Goal: Entertainment & Leisure: Consume media (video, audio)

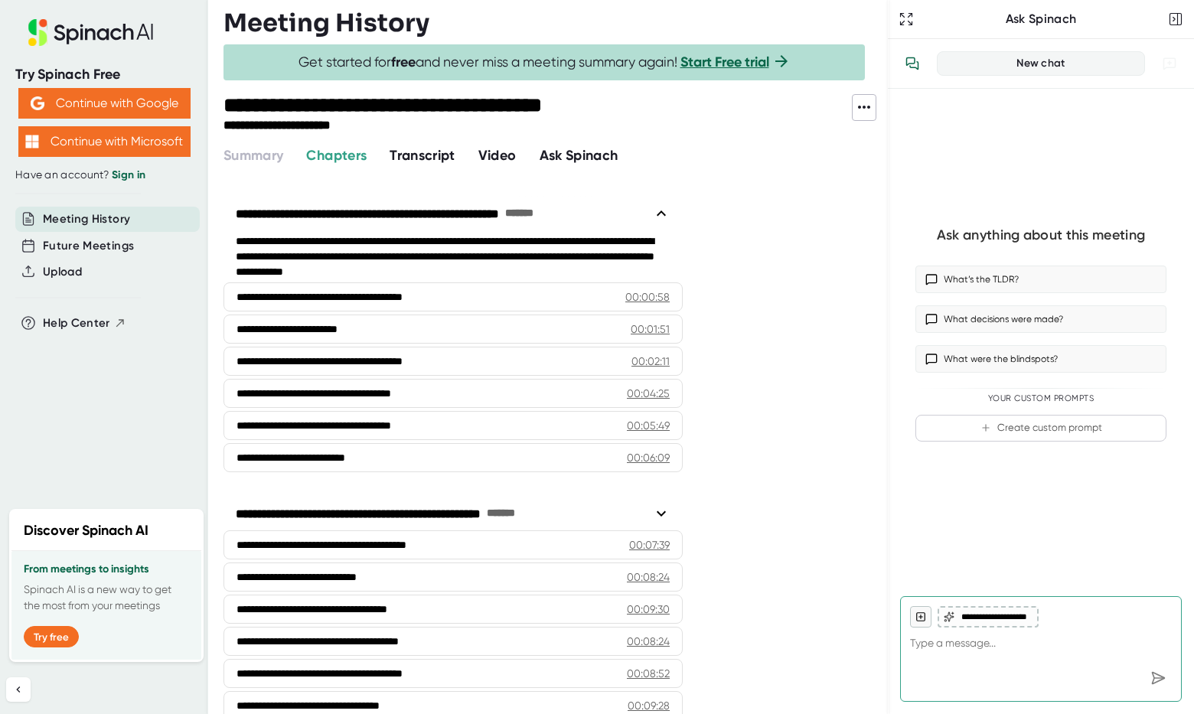
click at [1166, 27] on div "Ask Spinach" at bounding box center [1041, 19] width 306 height 39
click at [1170, 26] on icon "button" at bounding box center [1175, 18] width 15 height 15
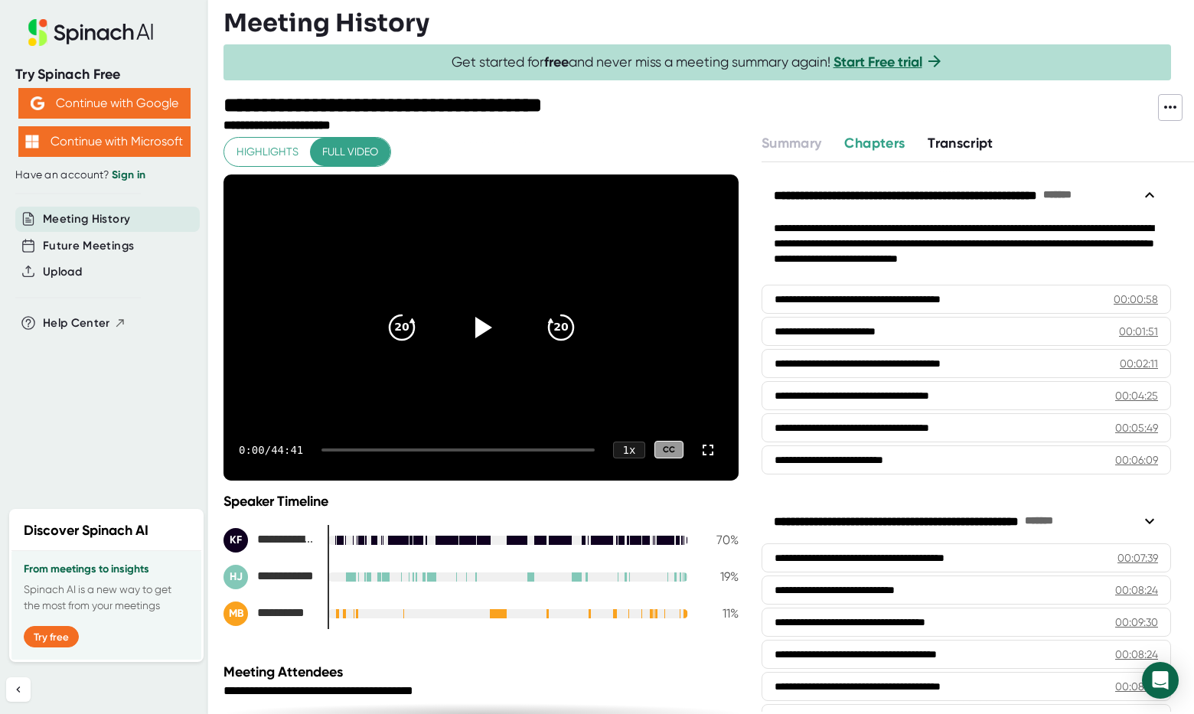
click at [407, 514] on div "**********" at bounding box center [481, 559] width 515 height 133
click at [716, 452] on div at bounding box center [708, 450] width 31 height 31
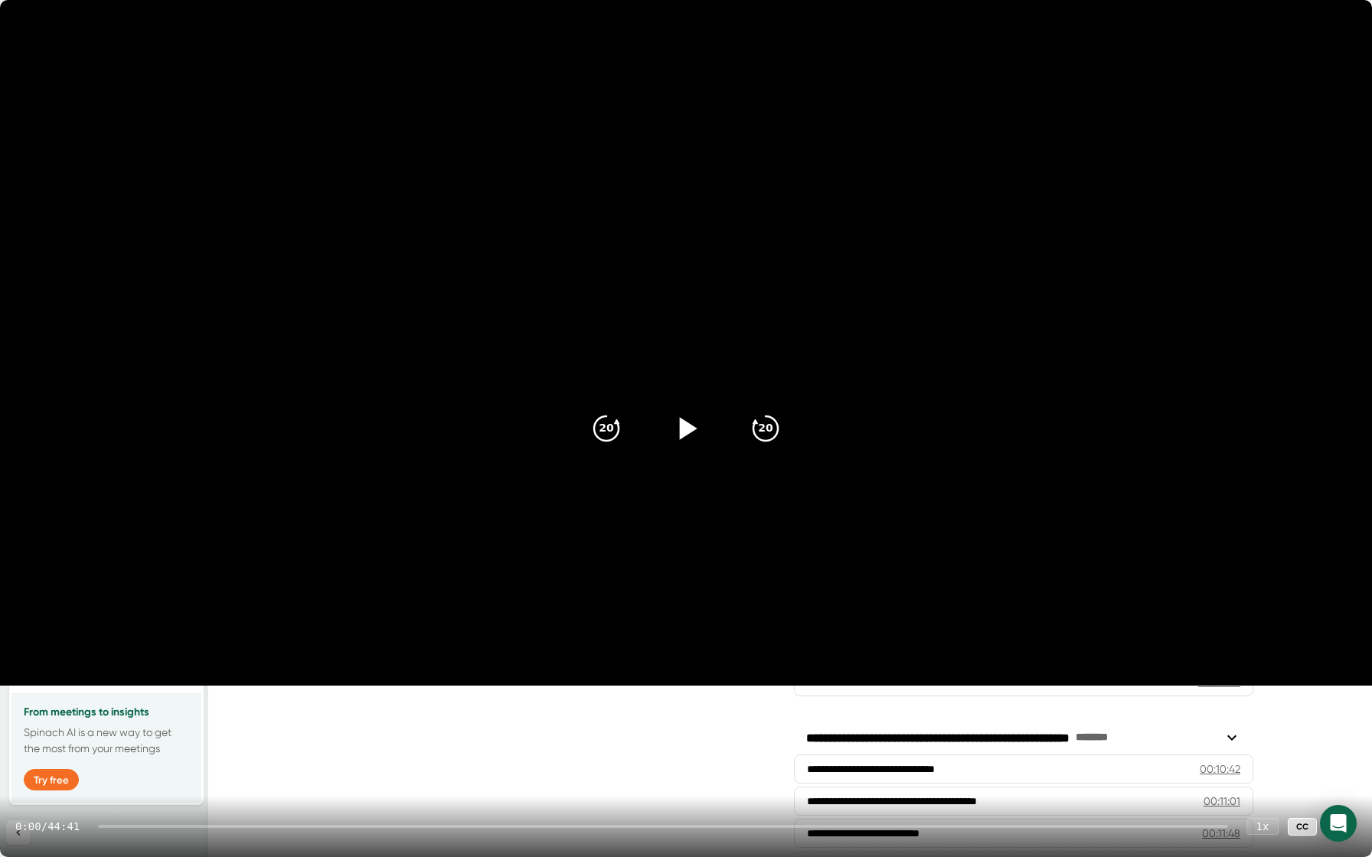
click at [694, 425] on icon at bounding box center [686, 429] width 38 height 38
click at [1193, 713] on div "1 x" at bounding box center [1262, 826] width 34 height 18
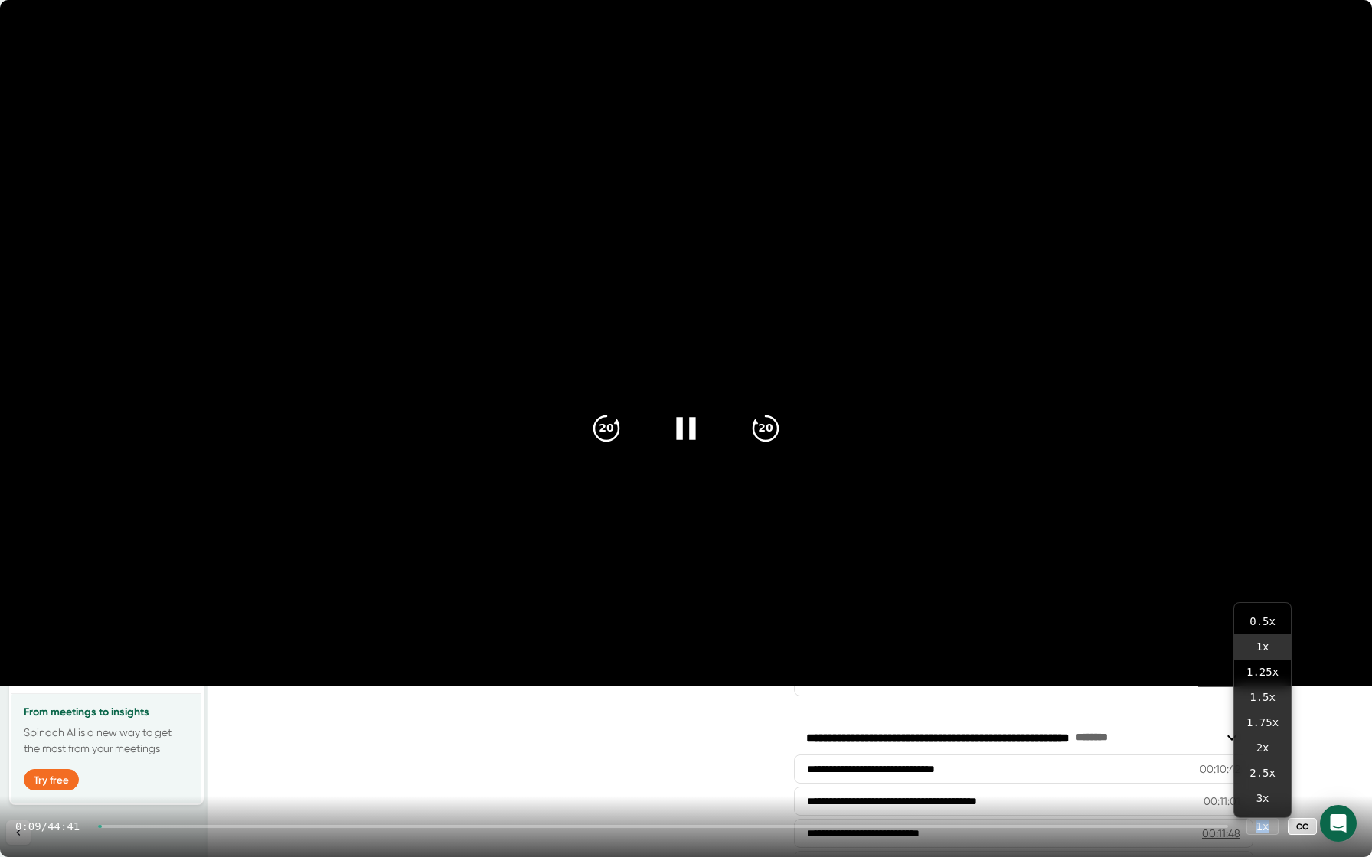
click at [1193, 713] on icon at bounding box center [1341, 826] width 11 height 11
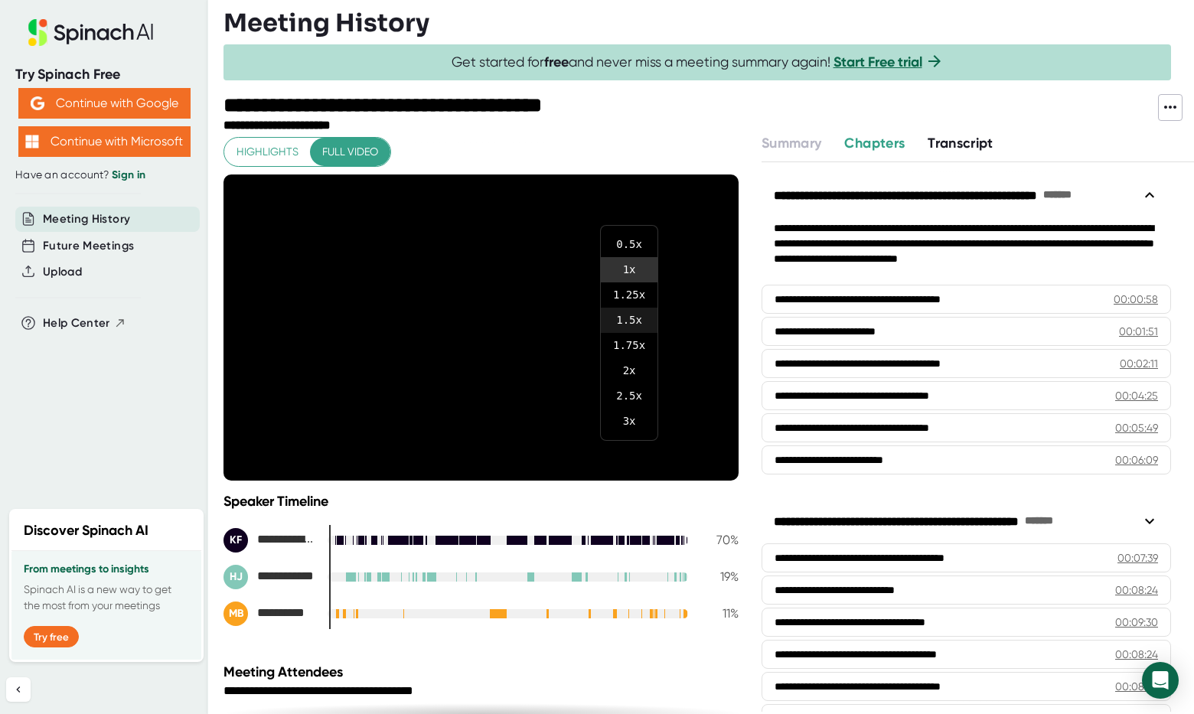
click at [630, 320] on li "1.5 x" at bounding box center [629, 320] width 57 height 25
click at [750, 338] on div "**********" at bounding box center [709, 423] width 971 height 581
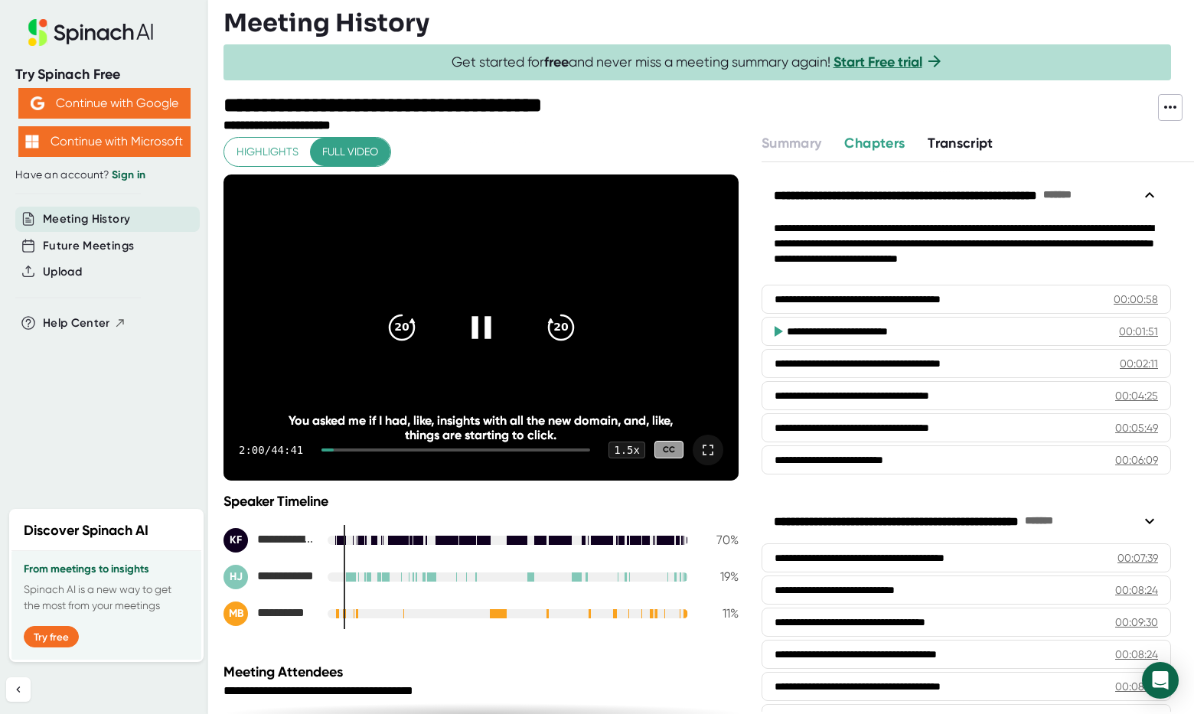
click at [708, 455] on icon at bounding box center [708, 450] width 18 height 18
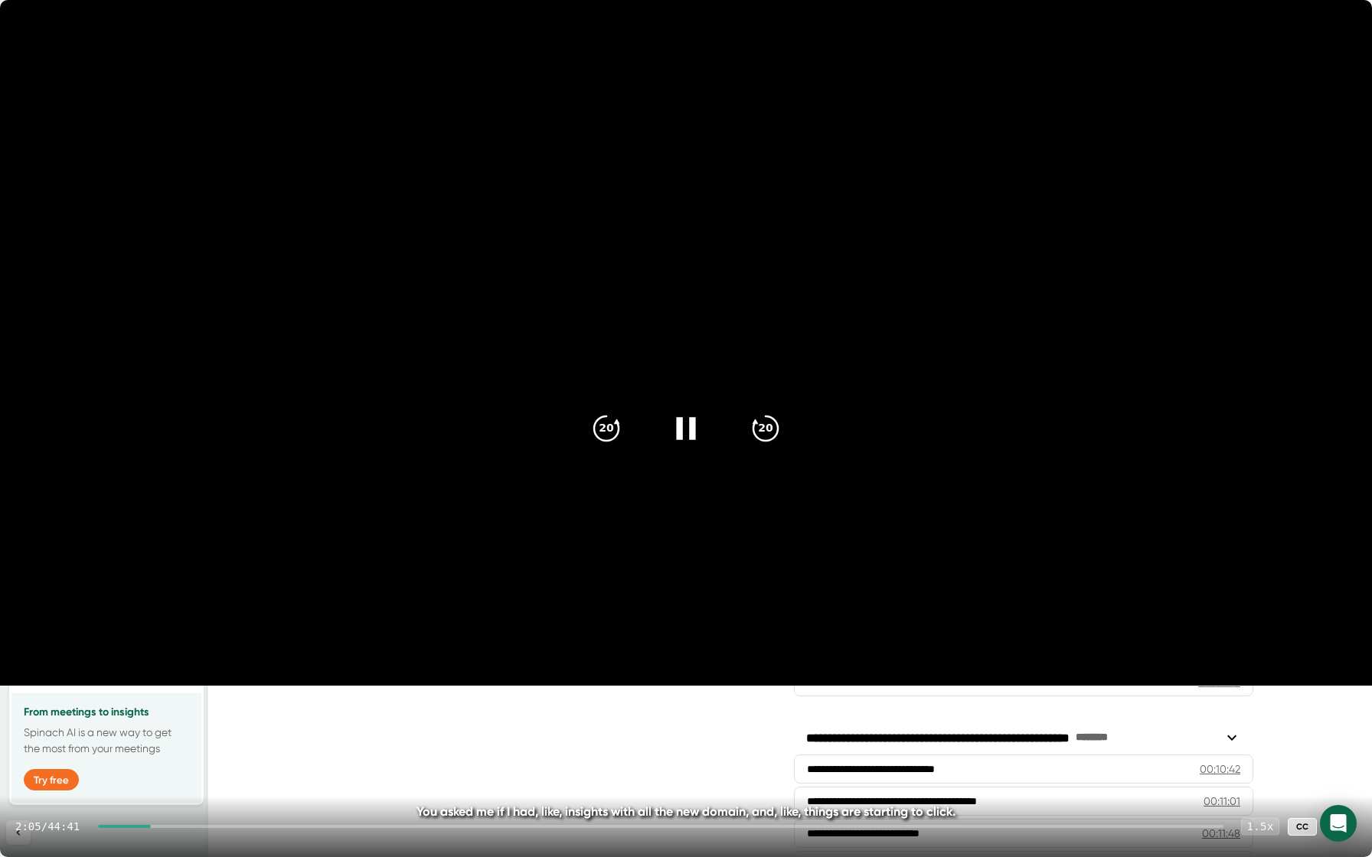
click at [1193, 713] on div "1.5 x" at bounding box center [1260, 826] width 38 height 18
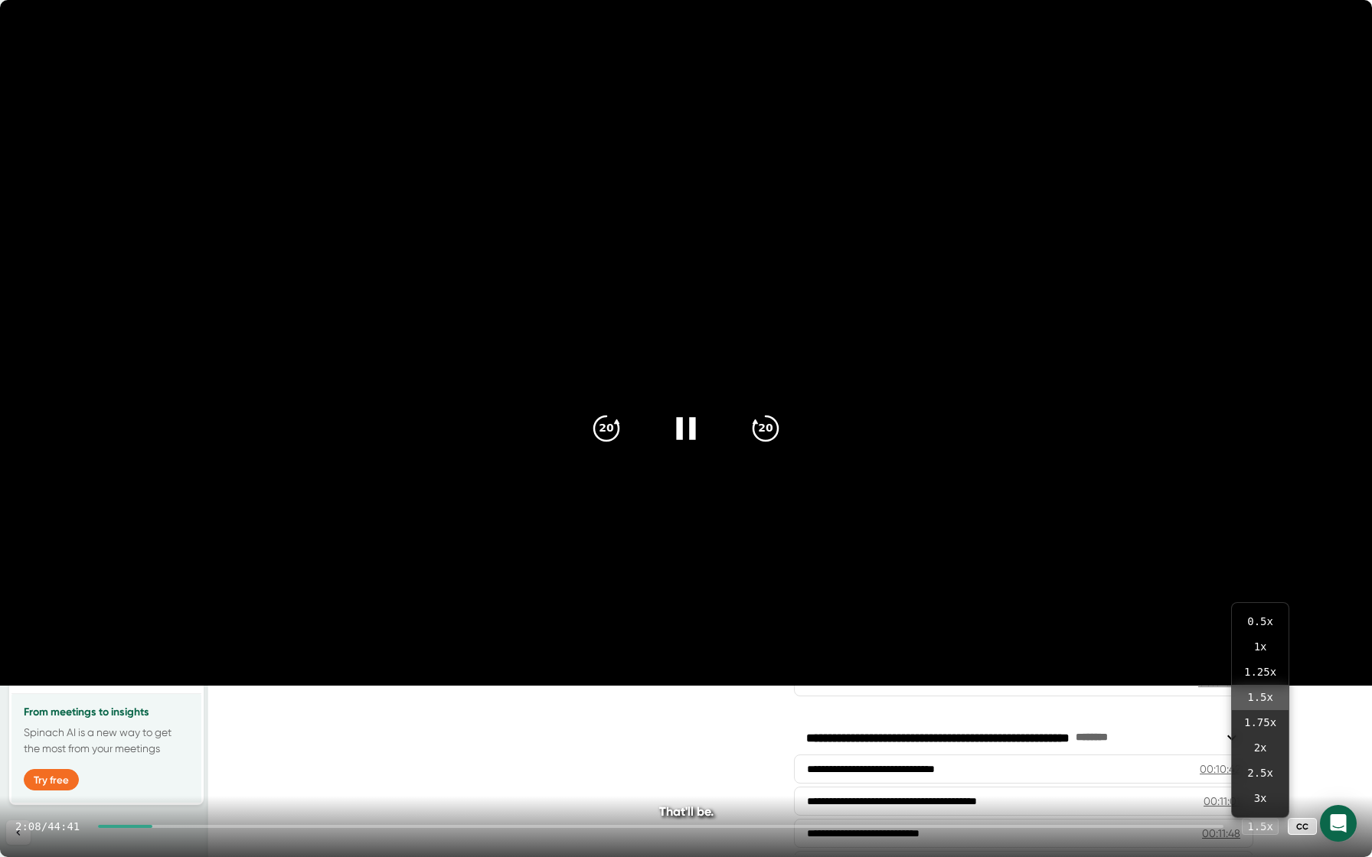
click at [1193, 713] on icon at bounding box center [1341, 826] width 18 height 18
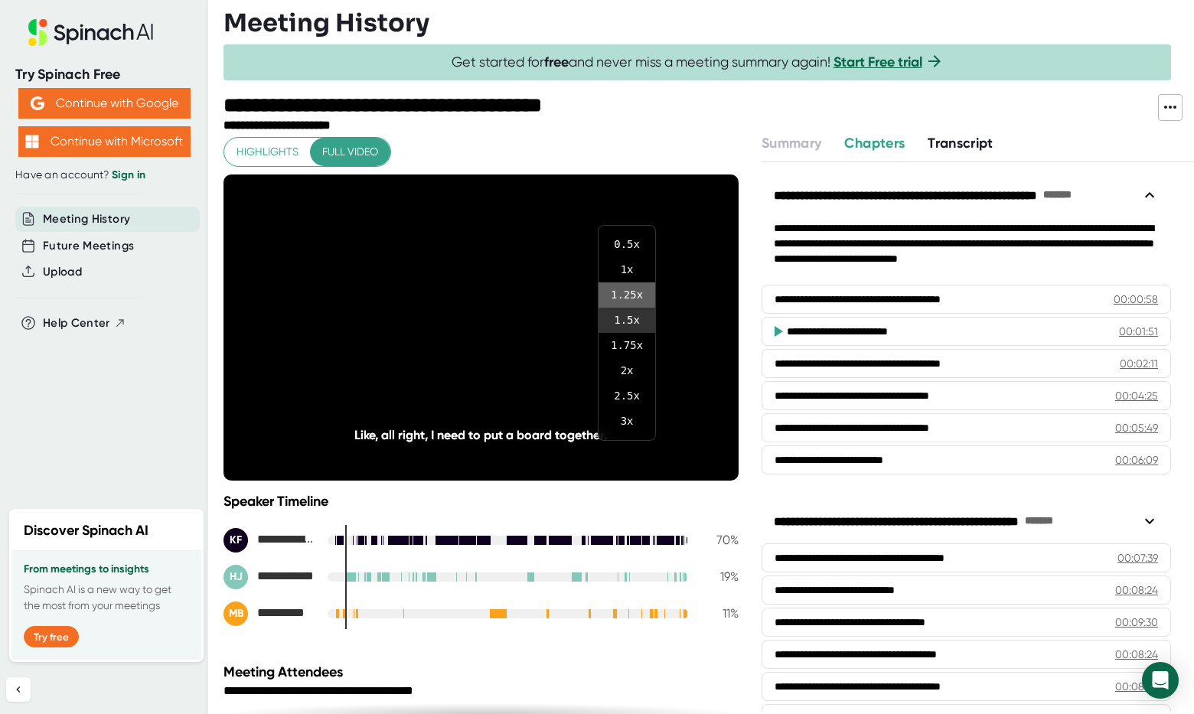
click at [630, 295] on li "1.25 x" at bounding box center [627, 294] width 57 height 25
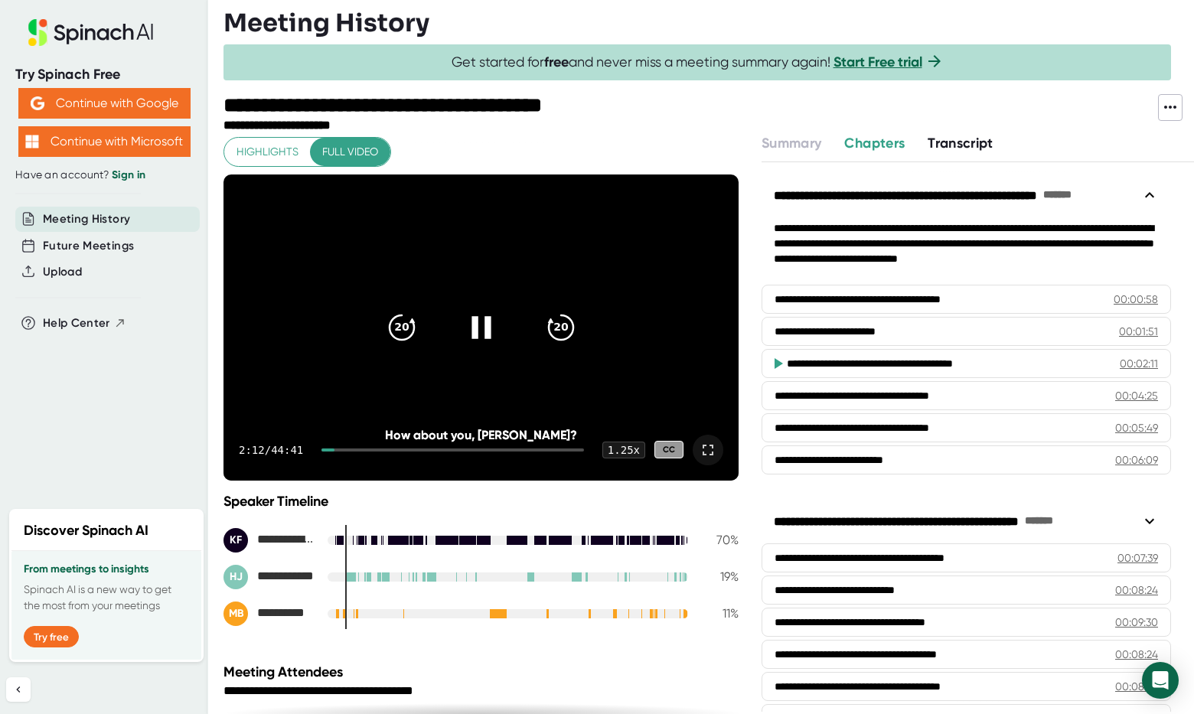
click at [707, 455] on icon at bounding box center [708, 450] width 18 height 18
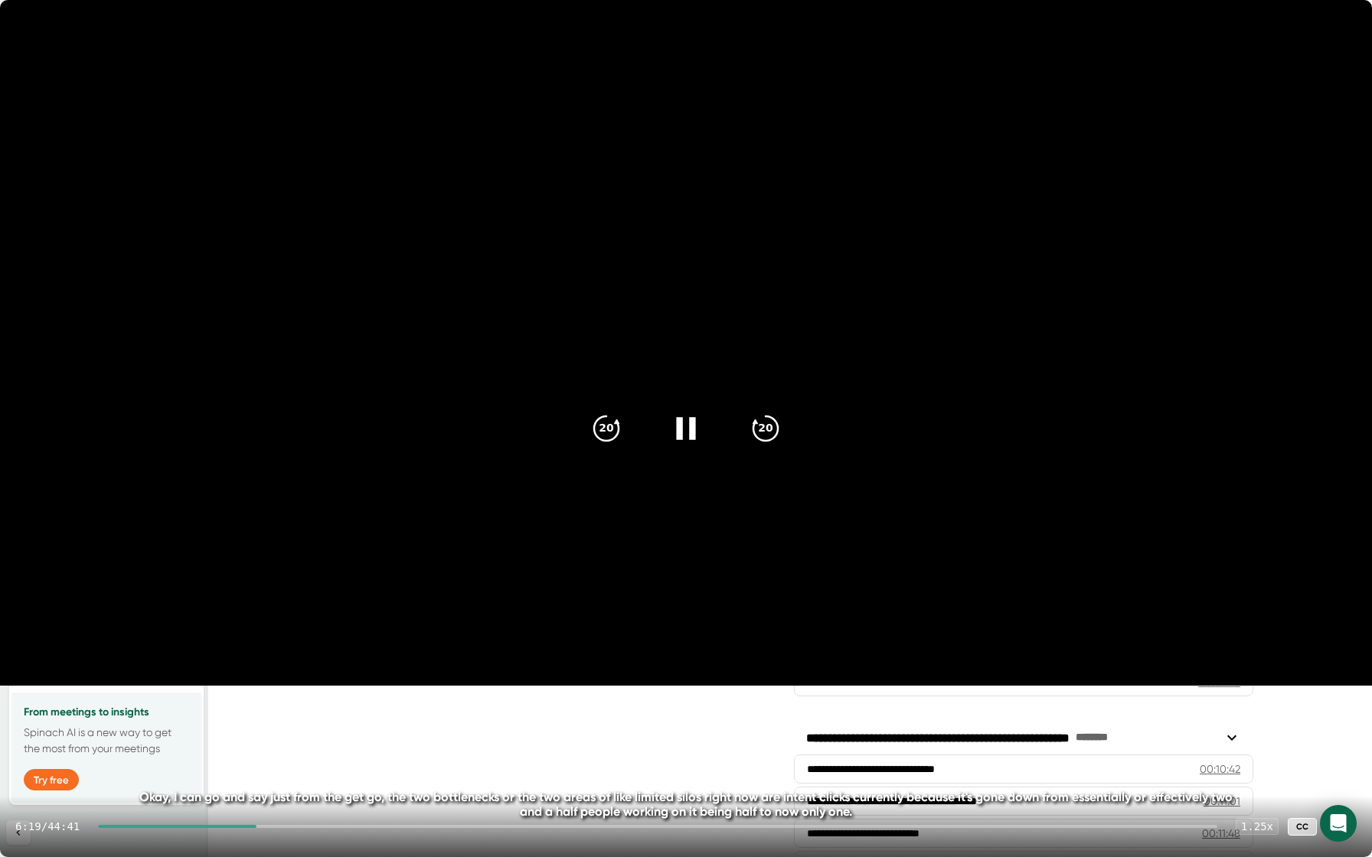
click at [688, 435] on icon at bounding box center [686, 429] width 38 height 38
click at [688, 423] on icon at bounding box center [686, 429] width 38 height 38
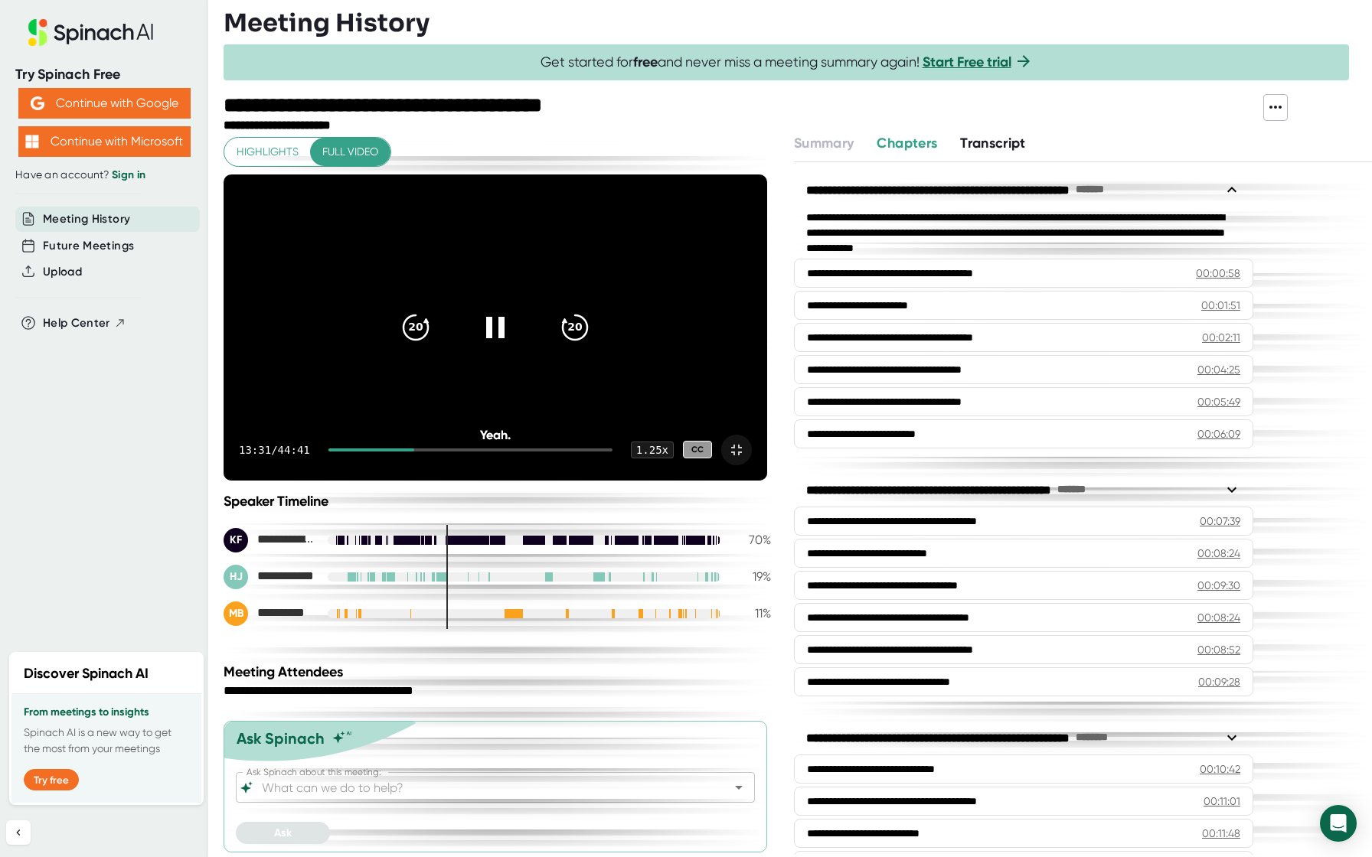
click at [746, 459] on icon at bounding box center [736, 450] width 18 height 18
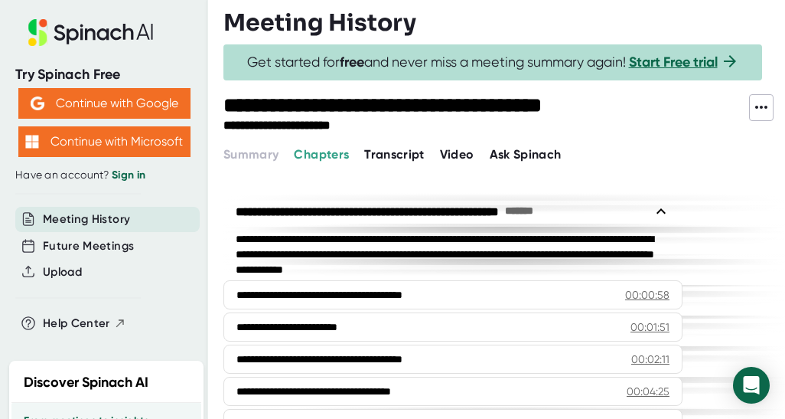
click at [449, 154] on span "Video" at bounding box center [457, 154] width 34 height 15
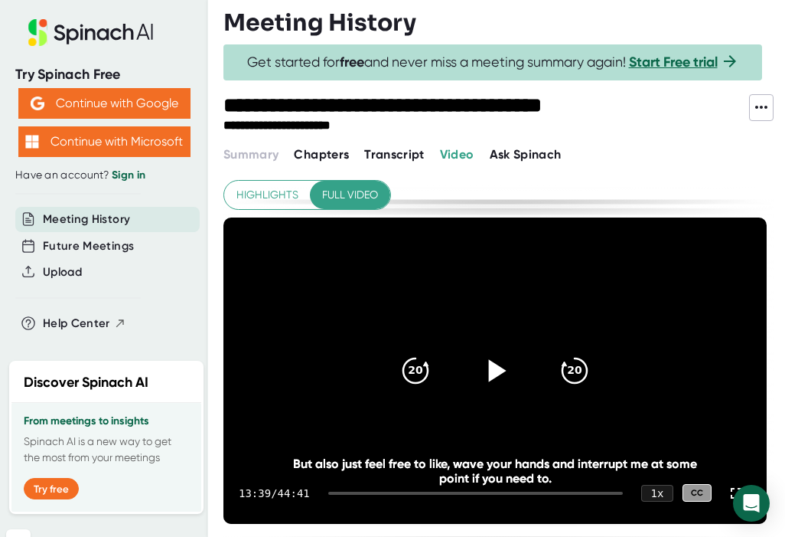
click at [501, 367] on icon at bounding box center [498, 370] width 18 height 22
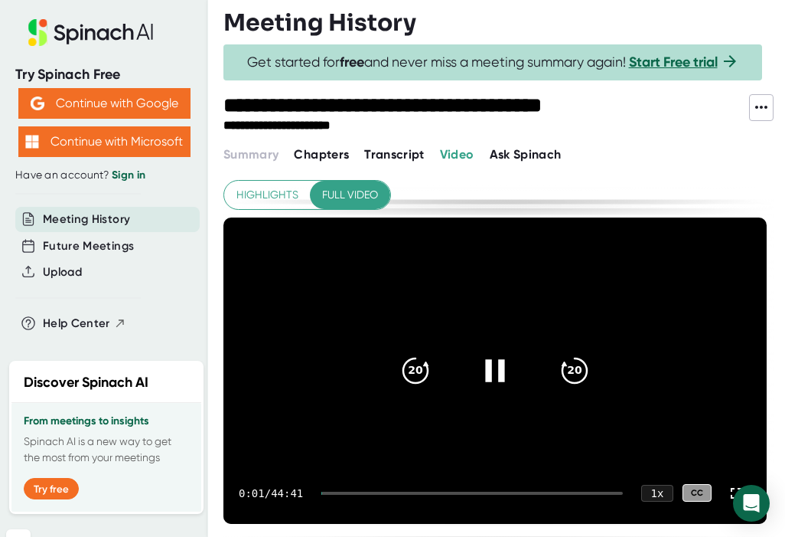
click at [440, 491] on div at bounding box center [472, 492] width 302 height 3
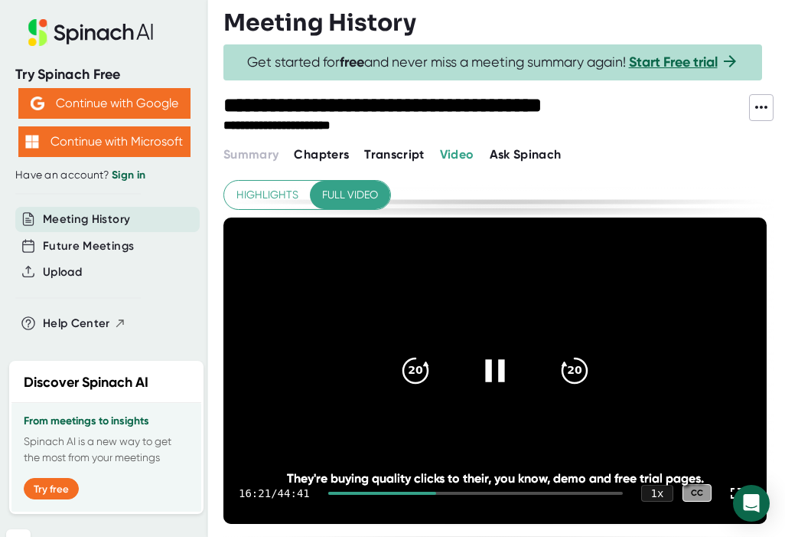
click at [433, 491] on div at bounding box center [382, 492] width 108 height 3
click at [425, 493] on div at bounding box center [382, 492] width 108 height 3
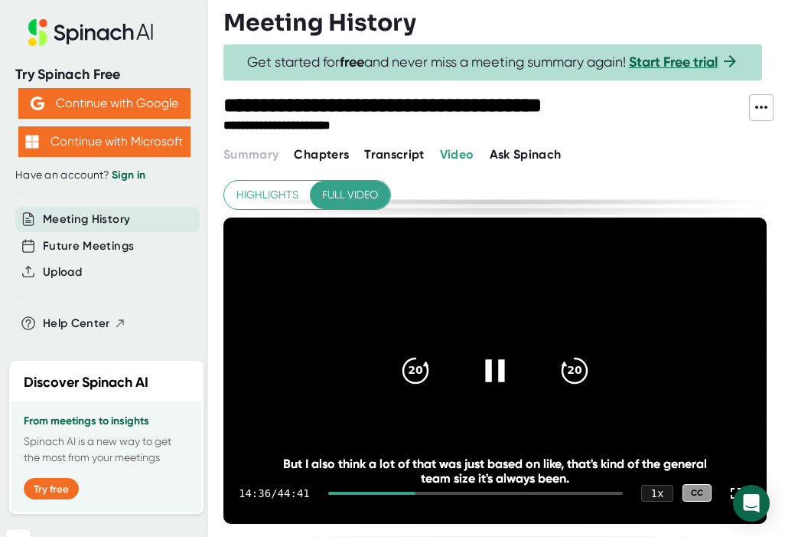
click at [416, 490] on div "14:36 / 44:41 1 x CC" at bounding box center [495, 492] width 543 height 61
click at [416, 494] on div "14:36 / 44:41 1 x CC" at bounding box center [495, 492] width 543 height 61
click at [416, 492] on div at bounding box center [371, 492] width 87 height 3
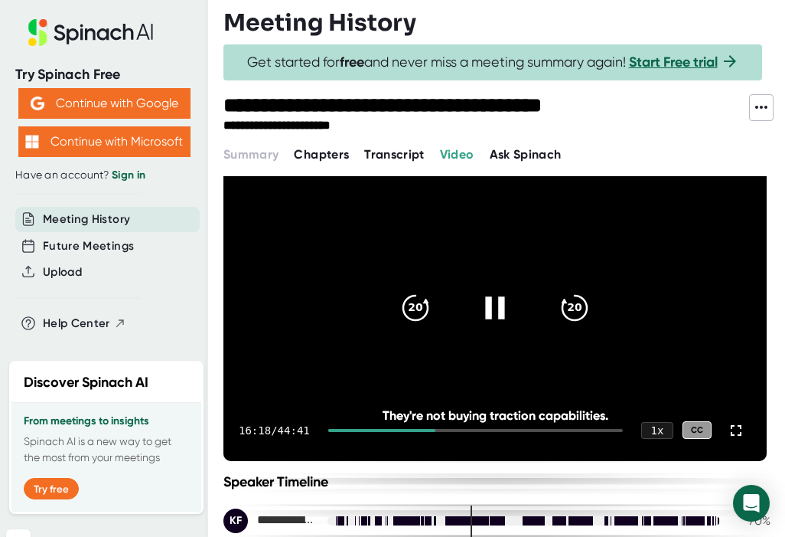
scroll to position [80, 0]
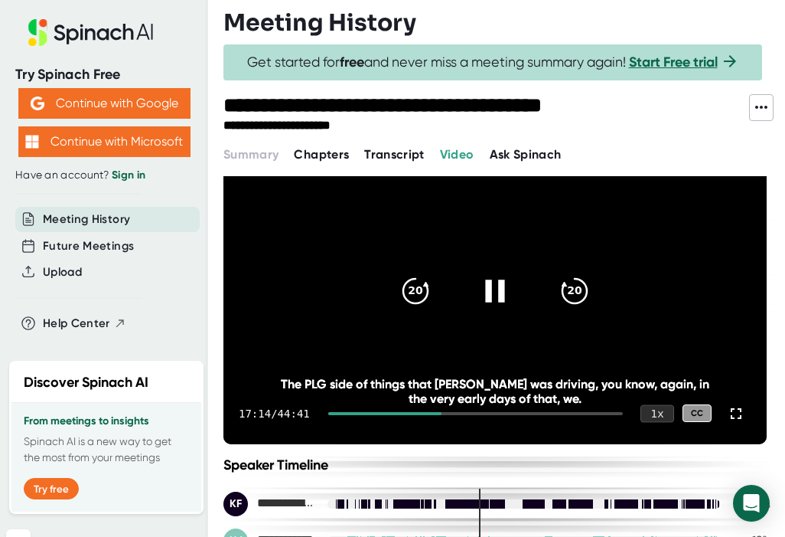
click at [654, 420] on div "1 x" at bounding box center [658, 413] width 34 height 18
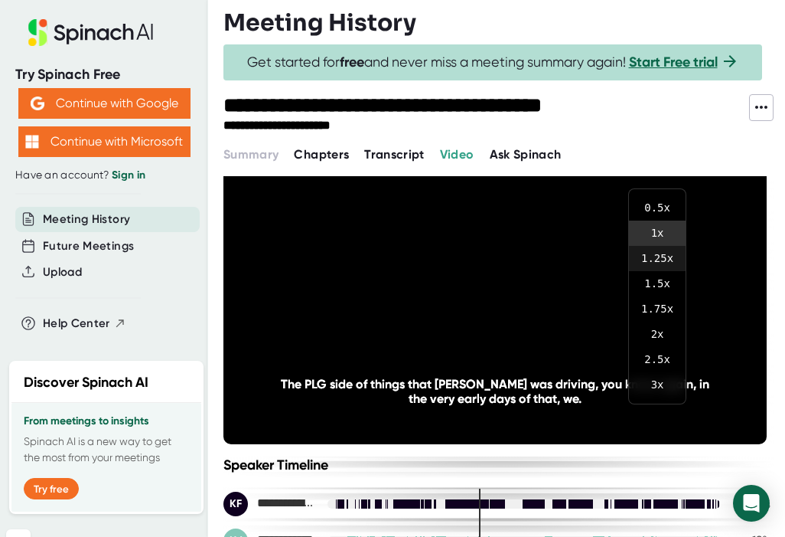
click at [664, 254] on li "1.25 x" at bounding box center [657, 258] width 57 height 25
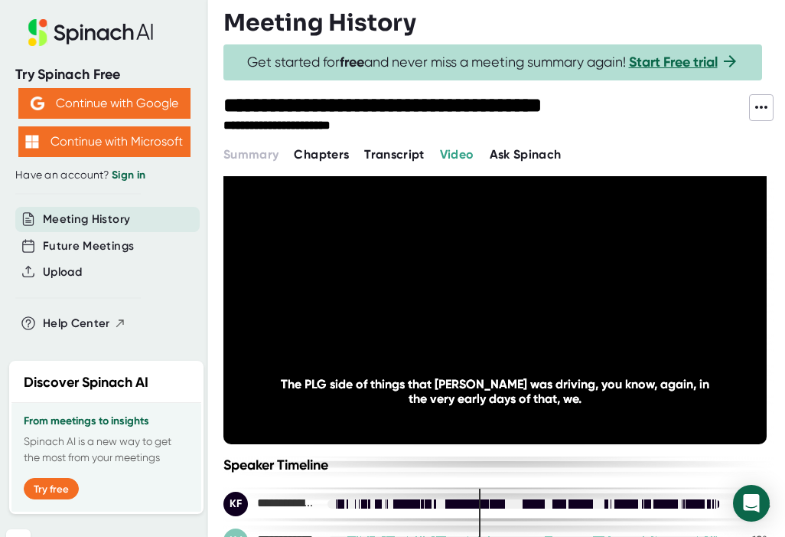
click at [654, 457] on div "Speaker Timeline" at bounding box center [497, 464] width 547 height 17
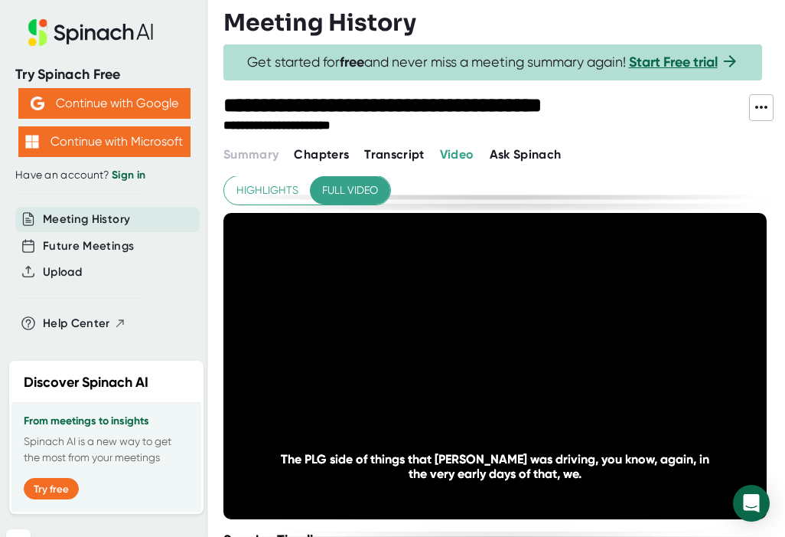
scroll to position [0, 0]
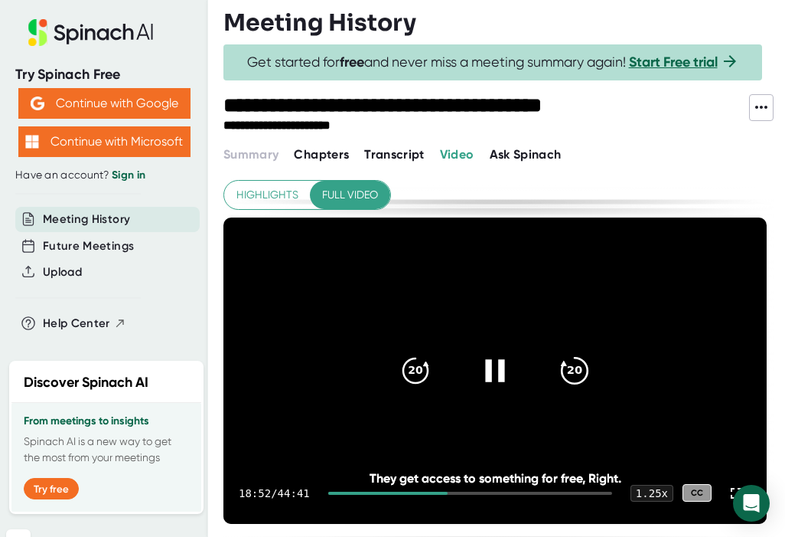
click at [589, 354] on icon "20" at bounding box center [575, 370] width 38 height 38
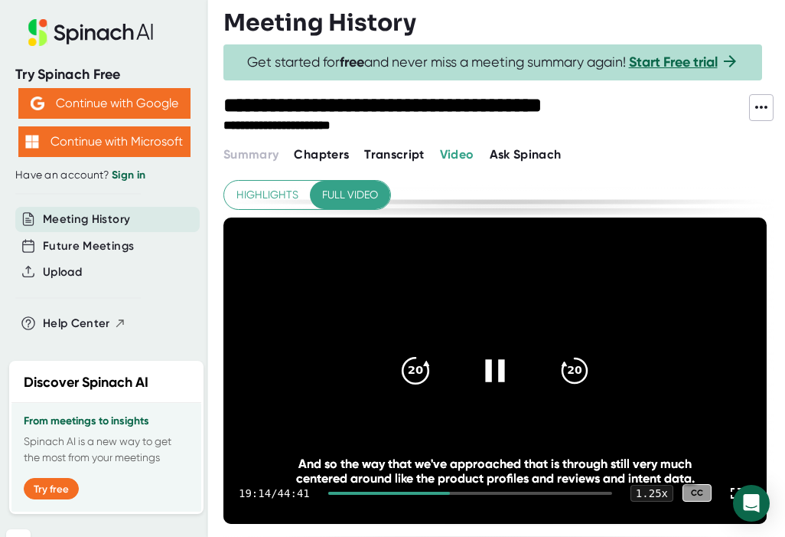
click at [415, 364] on icon "20" at bounding box center [416, 370] width 38 height 38
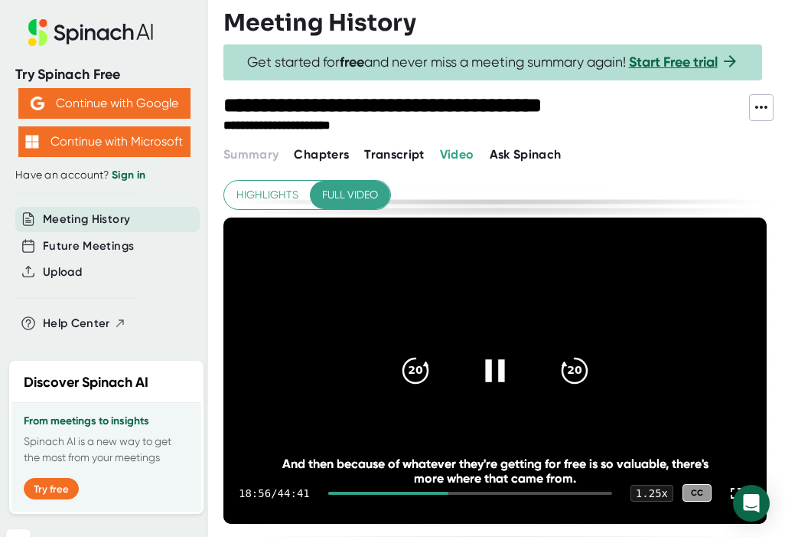
click at [490, 364] on icon at bounding box center [494, 370] width 19 height 22
click at [504, 368] on icon at bounding box center [495, 370] width 38 height 38
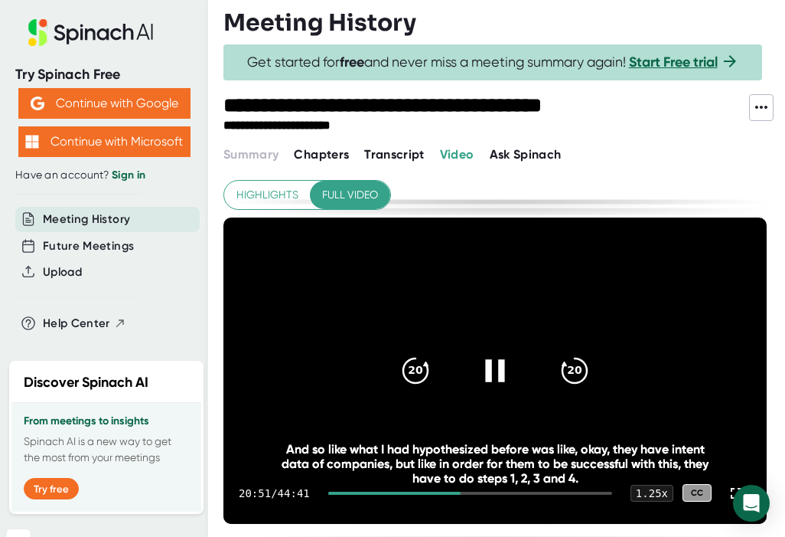
click at [539, 321] on video at bounding box center [495, 370] width 543 height 306
click at [492, 374] on icon at bounding box center [498, 370] width 18 height 22
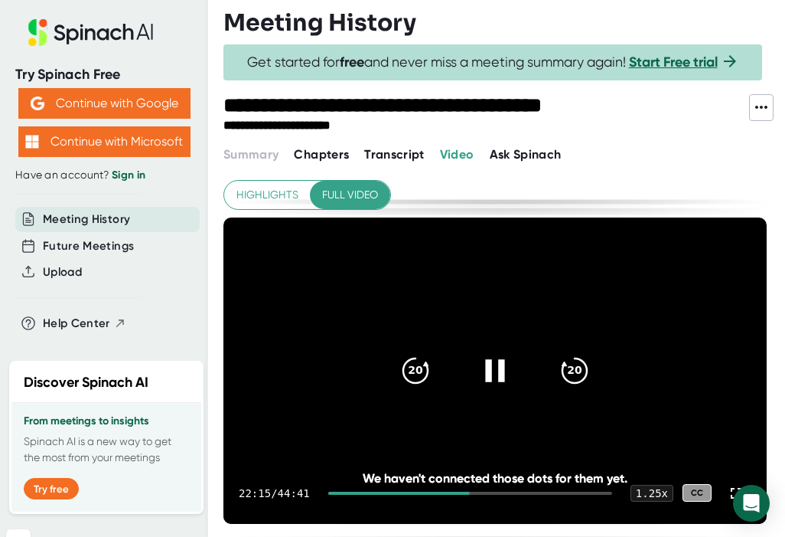
click at [492, 363] on icon at bounding box center [495, 370] width 38 height 38
click at [492, 361] on icon at bounding box center [495, 370] width 38 height 38
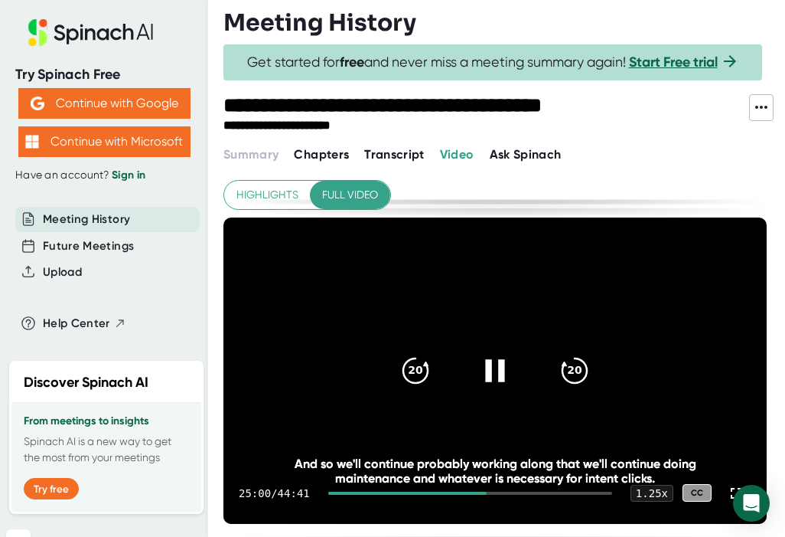
click at [359, 410] on video at bounding box center [495, 370] width 543 height 306
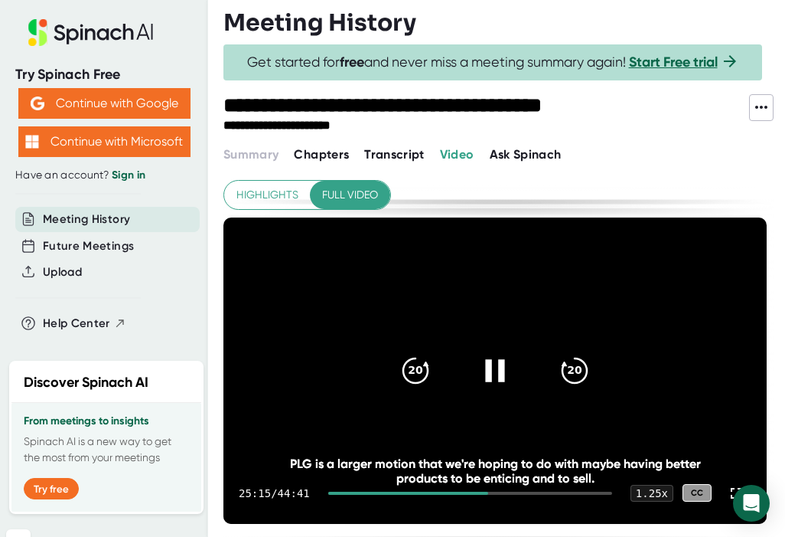
click at [326, 297] on video at bounding box center [495, 370] width 543 height 306
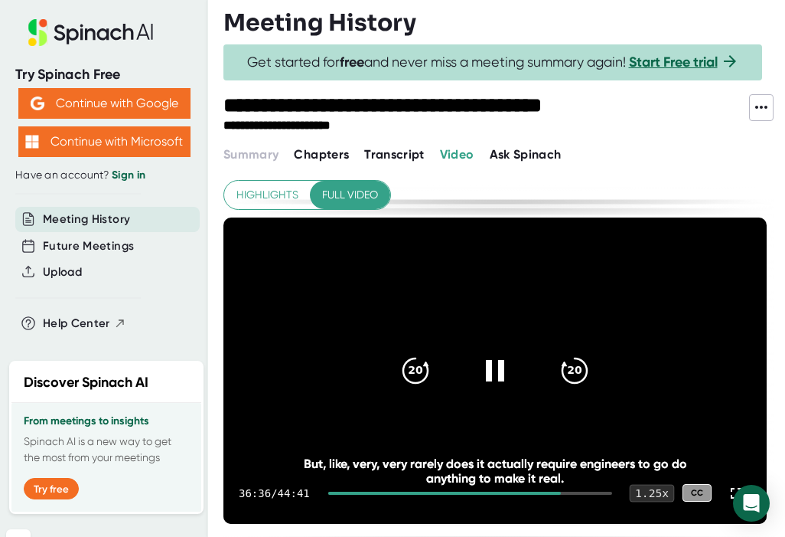
click at [636, 486] on div "1.25 x" at bounding box center [651, 493] width 45 height 18
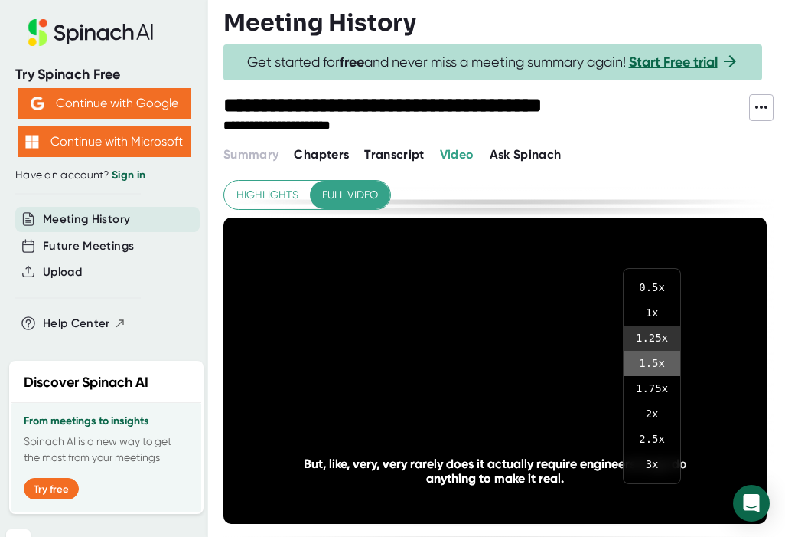
click at [651, 364] on li "1.5 x" at bounding box center [652, 363] width 57 height 25
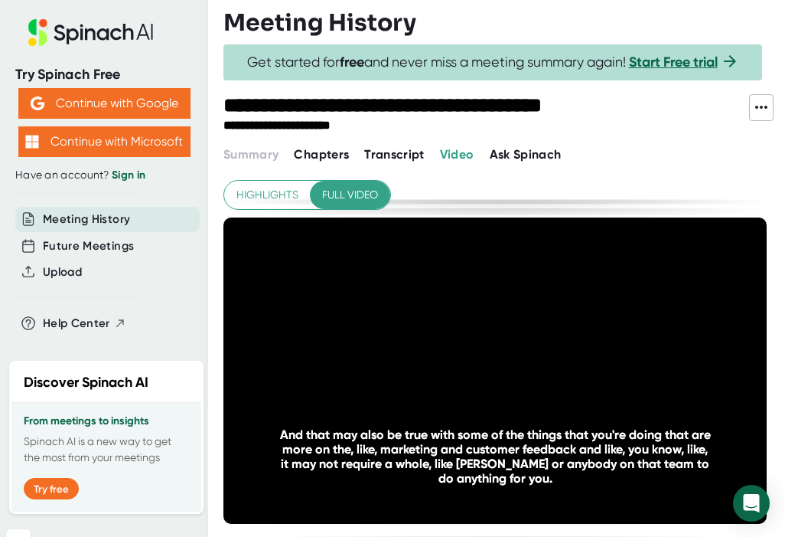
click at [635, 171] on div "**********" at bounding box center [505, 268] width 562 height 537
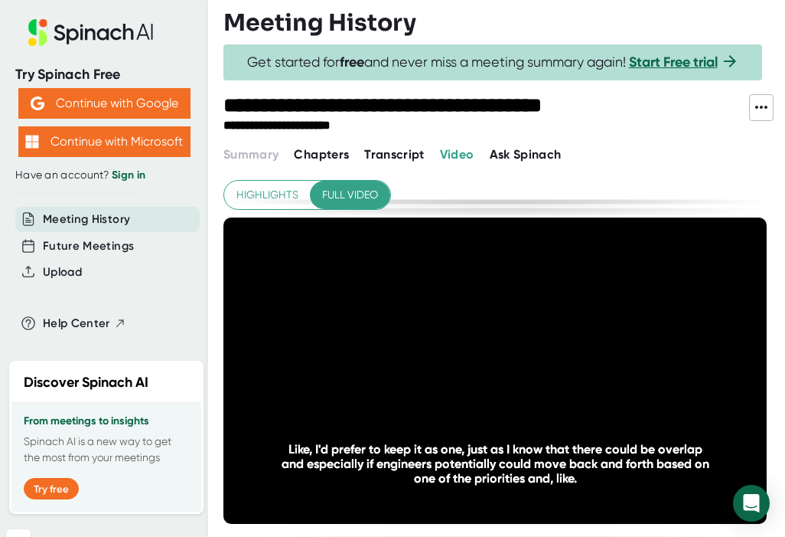
click at [543, 187] on div "**********" at bounding box center [497, 433] width 547 height 507
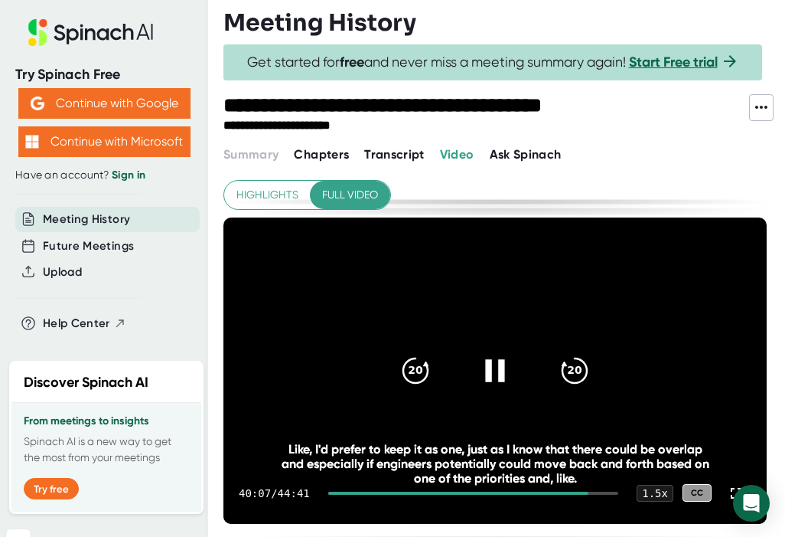
click at [501, 356] on icon at bounding box center [495, 370] width 38 height 38
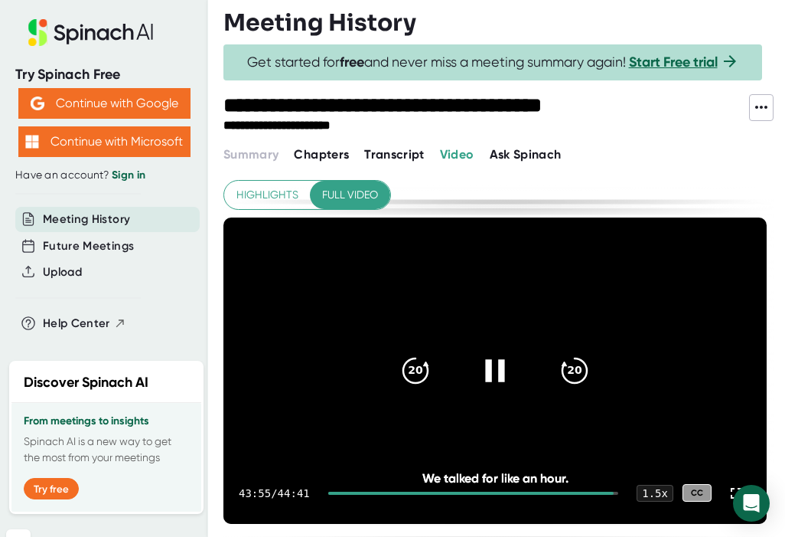
click at [309, 348] on video at bounding box center [495, 370] width 543 height 306
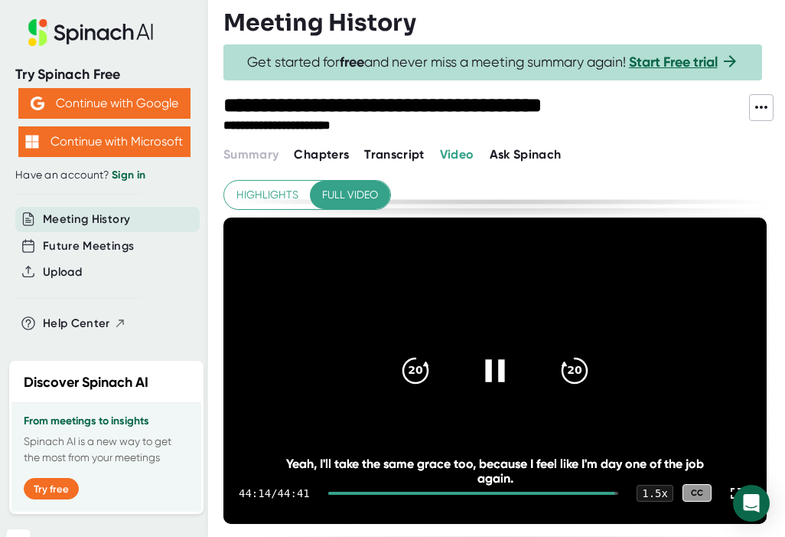
click at [487, 355] on icon at bounding box center [495, 370] width 38 height 38
